Goal: Use online tool/utility: Utilize a website feature to perform a specific function

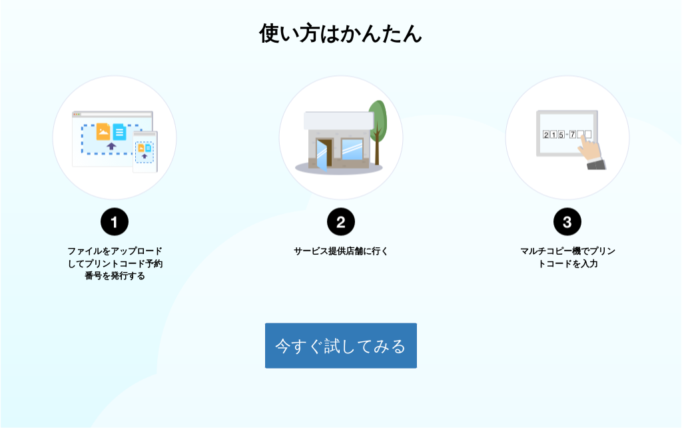
click at [371, 343] on button "今すぐ試してみる" at bounding box center [341, 346] width 153 height 47
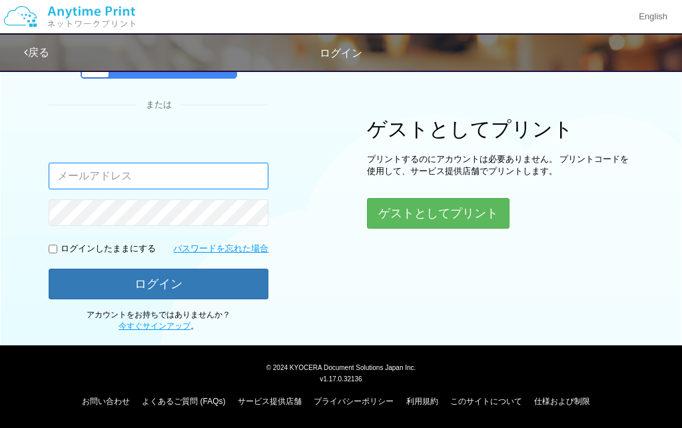
scroll to position [47, 0]
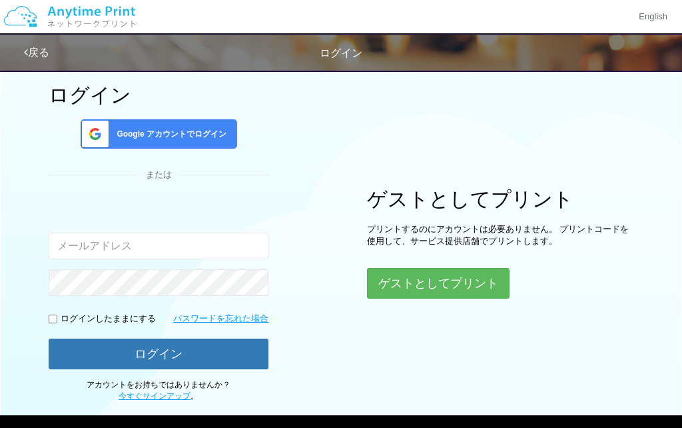
click at [476, 280] on button "ゲストとしてプリント" at bounding box center [438, 283] width 143 height 31
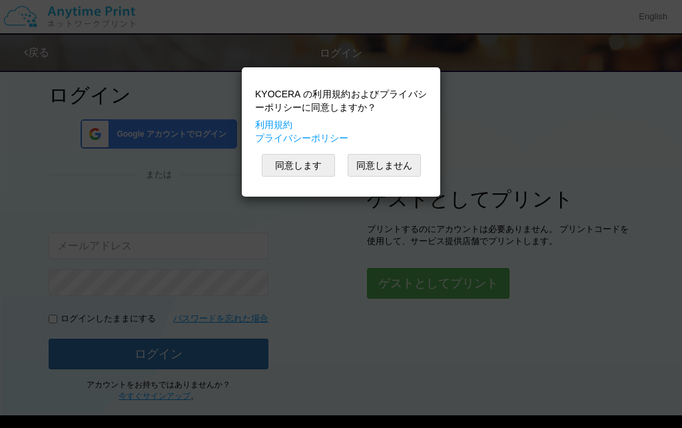
click at [308, 161] on button "同意します" at bounding box center [298, 165] width 73 height 23
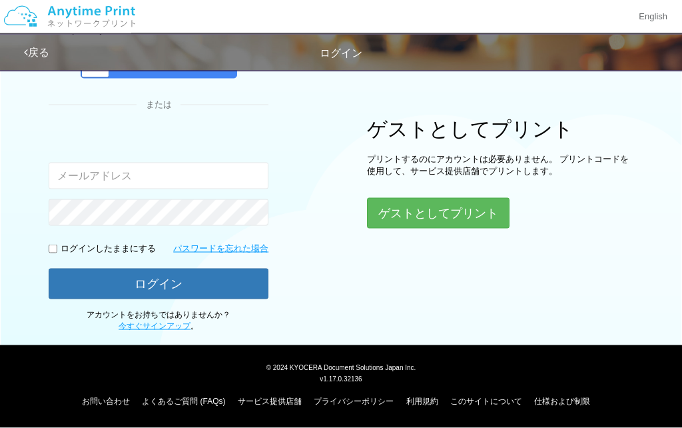
scroll to position [47, 0]
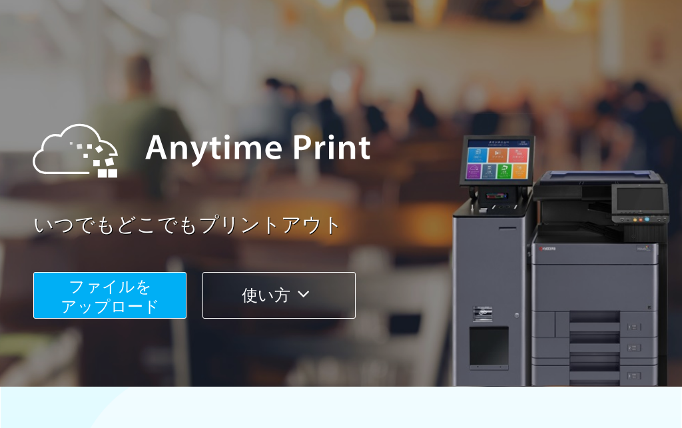
scroll to position [517, 0]
